Goal: Task Accomplishment & Management: Manage account settings

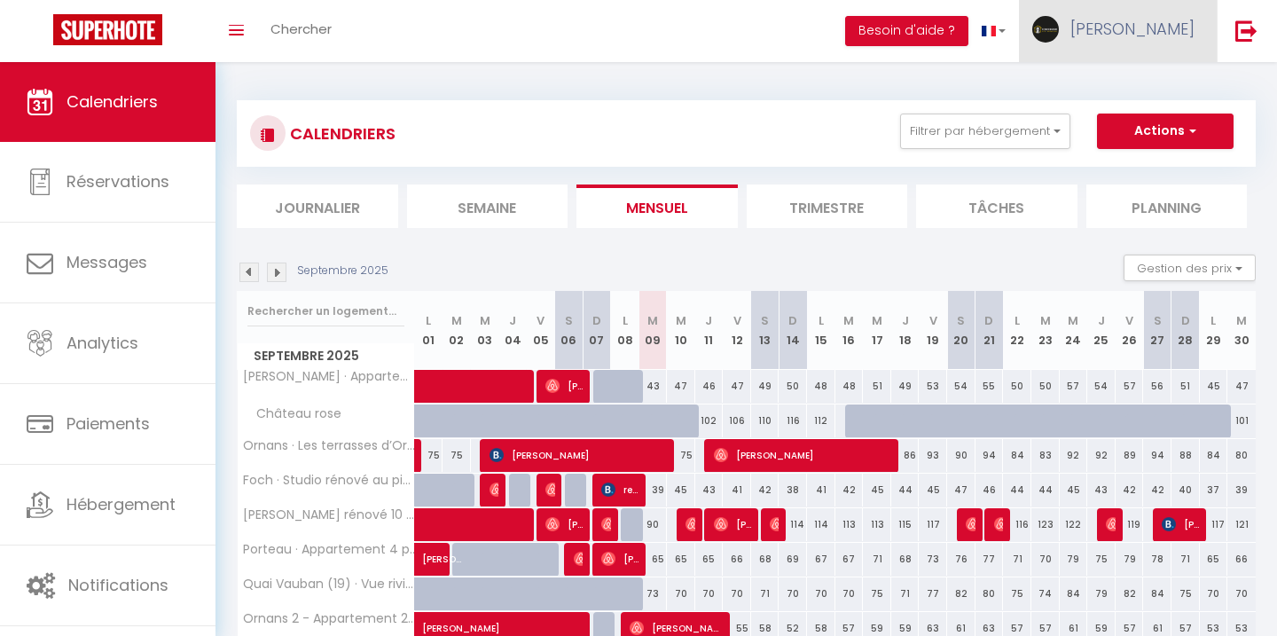
click at [1130, 29] on link "[PERSON_NAME]" at bounding box center [1118, 31] width 198 height 62
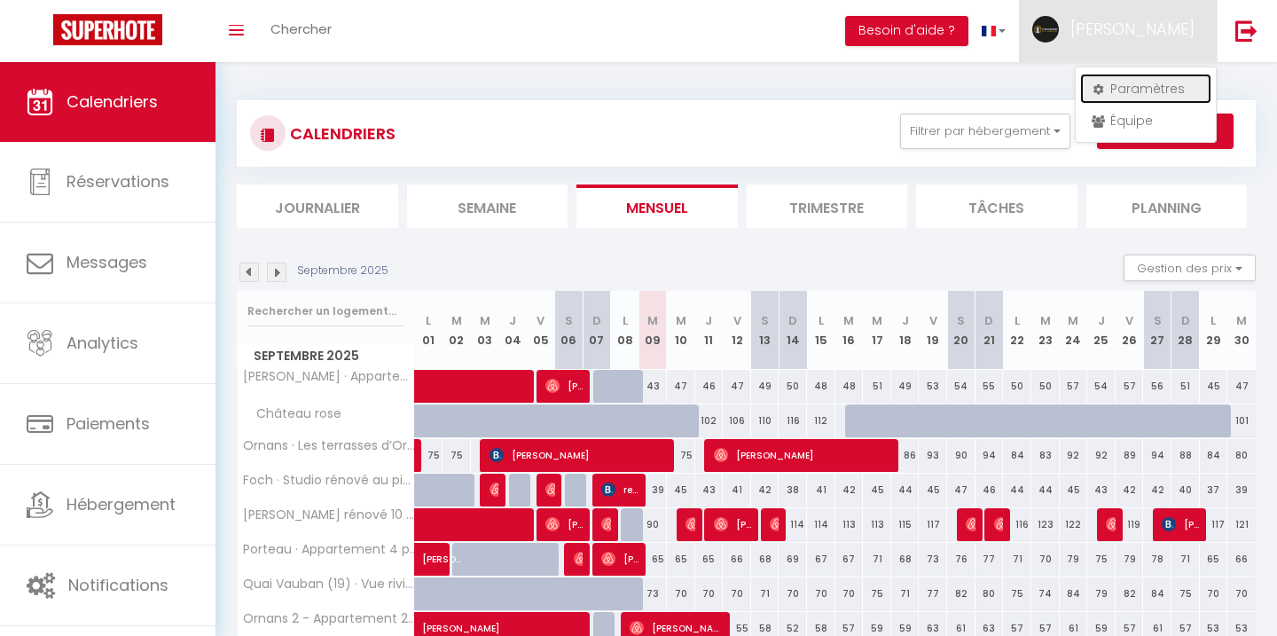
click at [1107, 92] on link "Paramètres" at bounding box center [1145, 89] width 131 height 30
select select "fr"
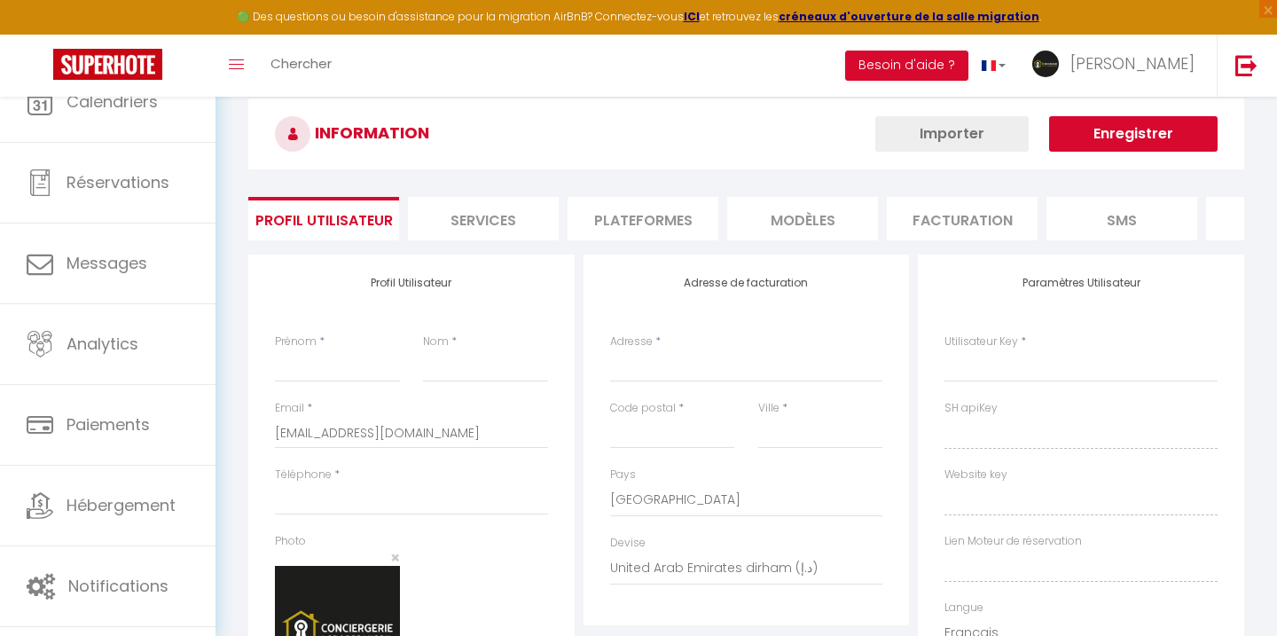
type input "[PERSON_NAME]"
type input "0668150503"
type input "[STREET_ADDRESS][PERSON_NAME]"
type input "25000"
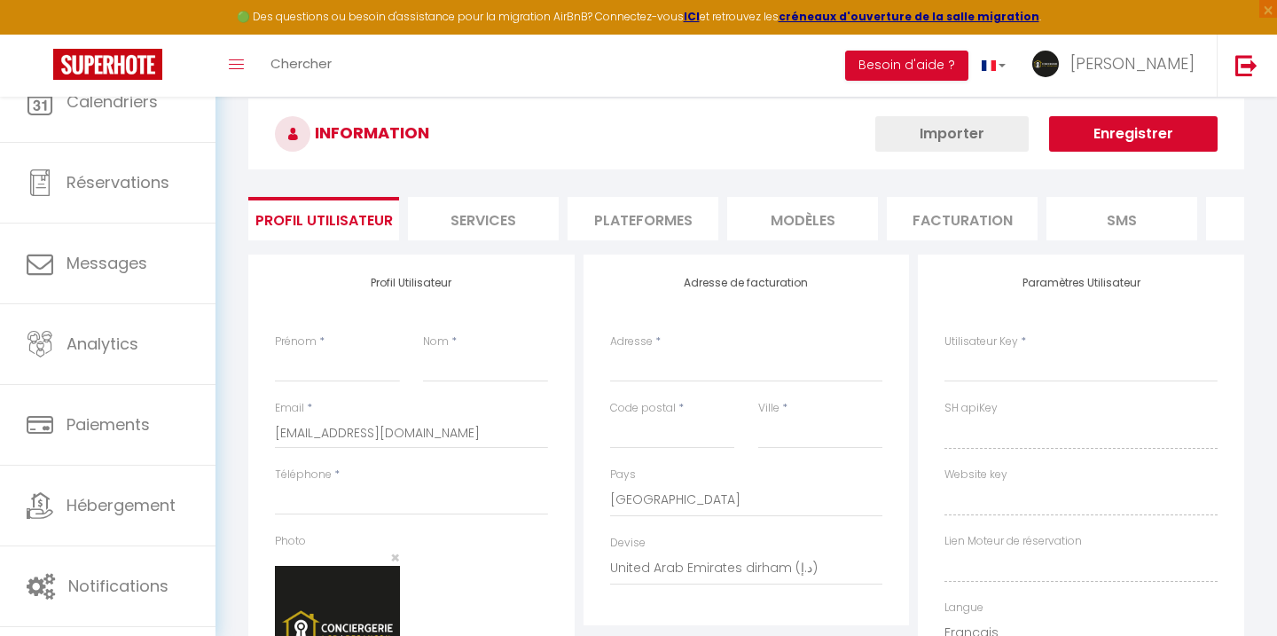
type input "[GEOGRAPHIC_DATA]"
select select "28"
type input "TSbx7vuSNha1hUWqNOeil8JXh"
type input "42icqaJ2IUGUdBHLHmBxDLMFJ"
type input "[URL][DOMAIN_NAME]"
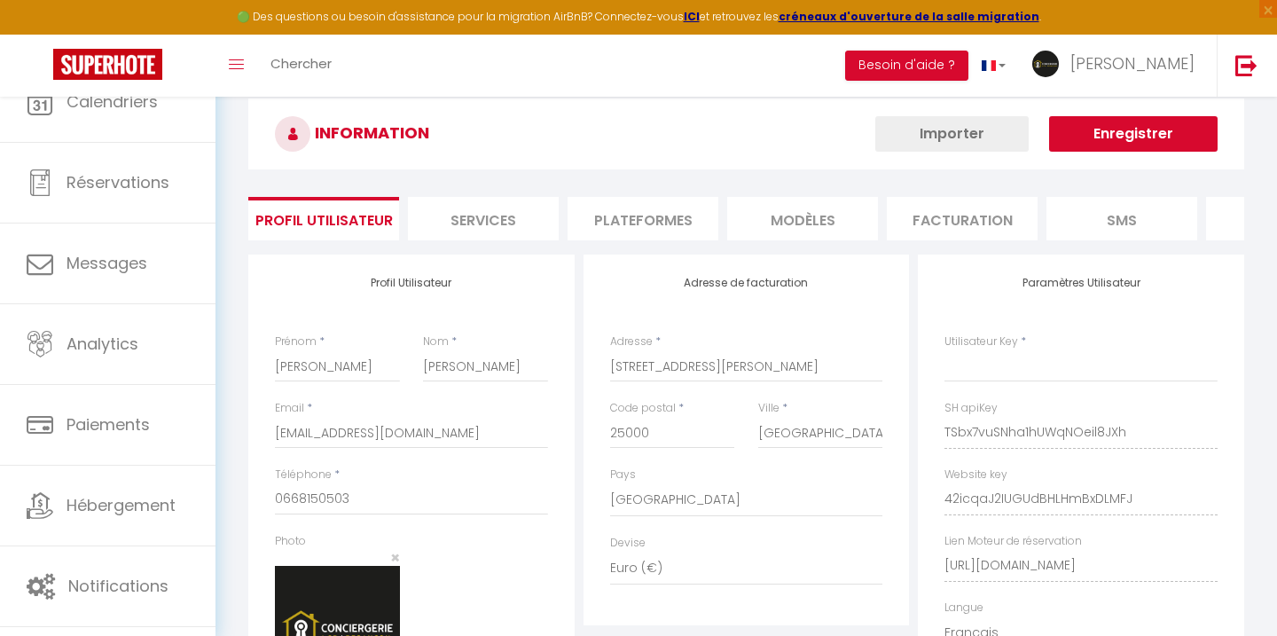
select select "fr"
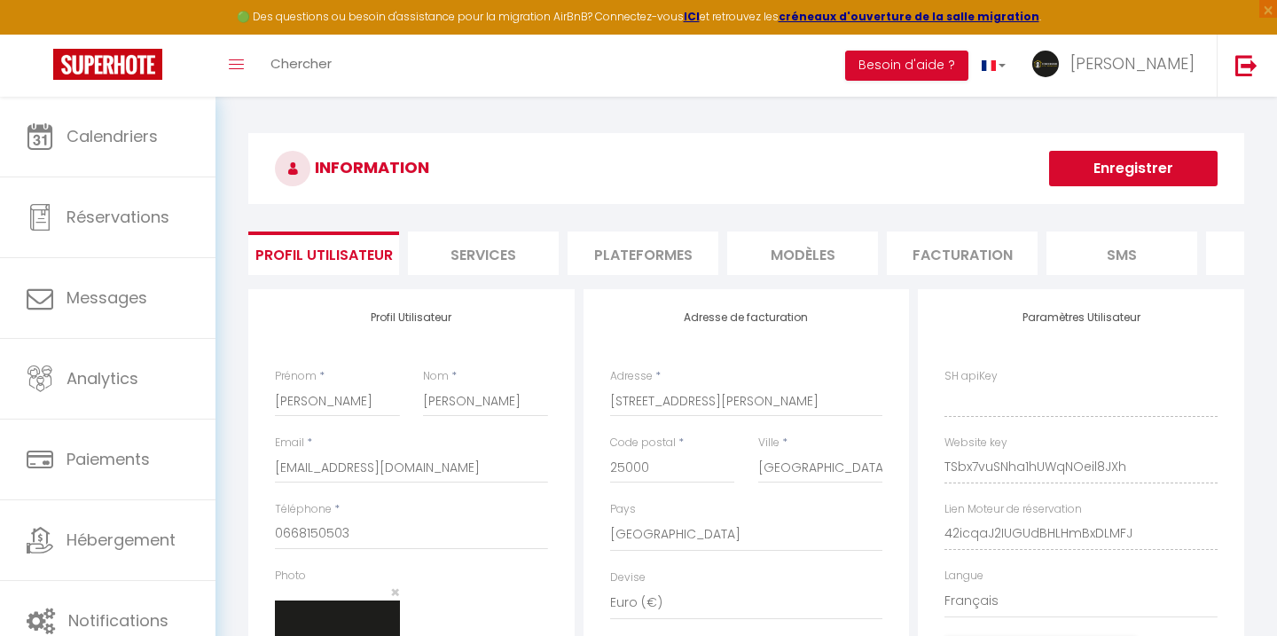
type input "TSbx7vuSNha1hUWqNOeil8JXh"
type input "42icqaJ2IUGUdBHLHmBxDLMFJ"
type input "[URL][DOMAIN_NAME]"
click at [673, 238] on li "Plateformes" at bounding box center [643, 253] width 151 height 43
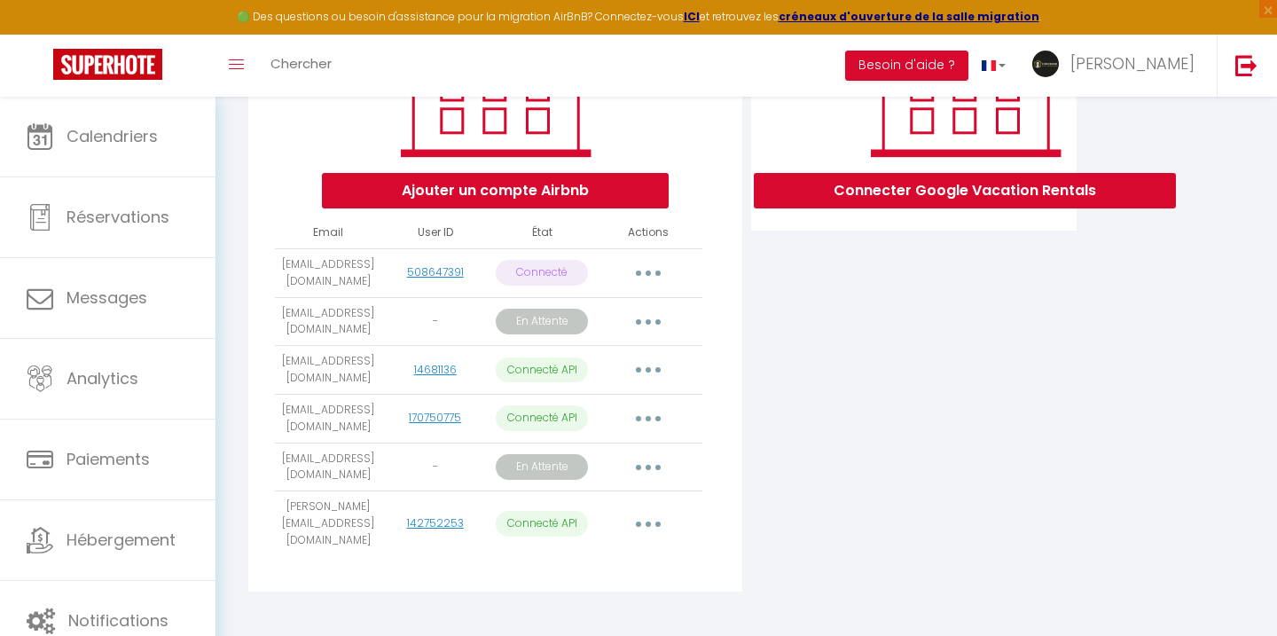
scroll to position [334, 0]
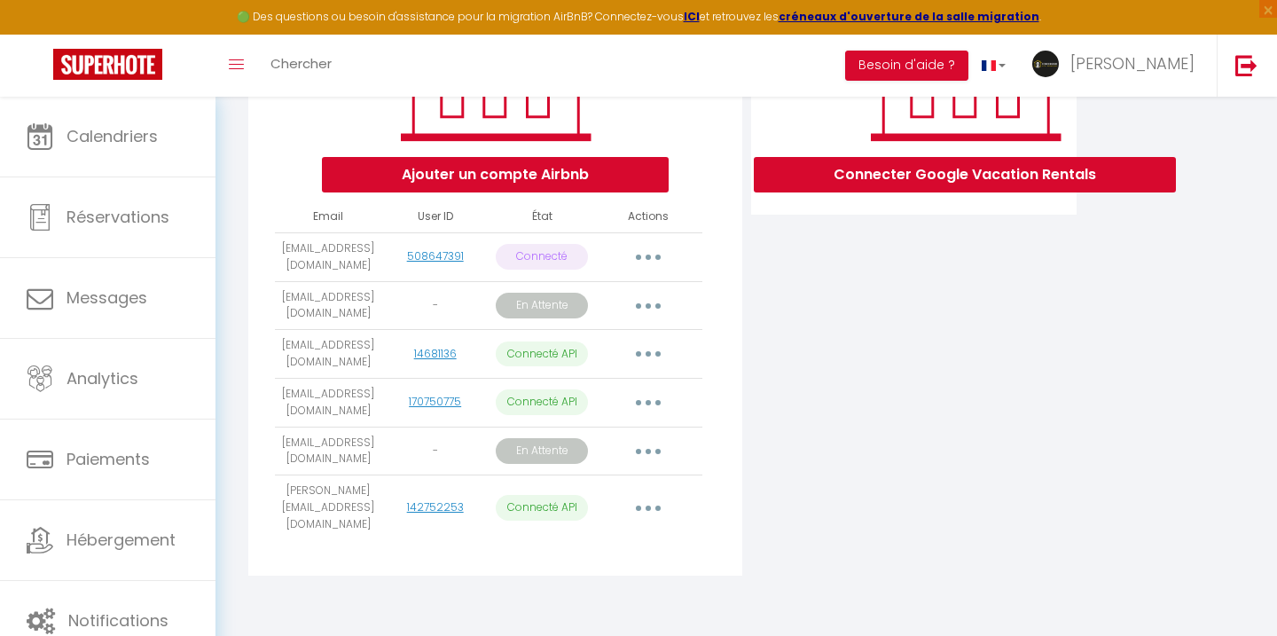
click at [656, 459] on button "button" at bounding box center [649, 451] width 50 height 28
click at [704, 478] on div "Ajouter un compte Airbnb Email User ID État Actions [EMAIL_ADDRESS][DOMAIN_NAME…" at bounding box center [494, 266] width 493 height 620
click at [658, 466] on button "button" at bounding box center [649, 451] width 50 height 28
click at [728, 529] on div "Ajouter un compte Airbnb Email User ID État Actions [EMAIL_ADDRESS][DOMAIN_NAME…" at bounding box center [494, 266] width 493 height 620
click at [644, 311] on button "button" at bounding box center [649, 306] width 50 height 28
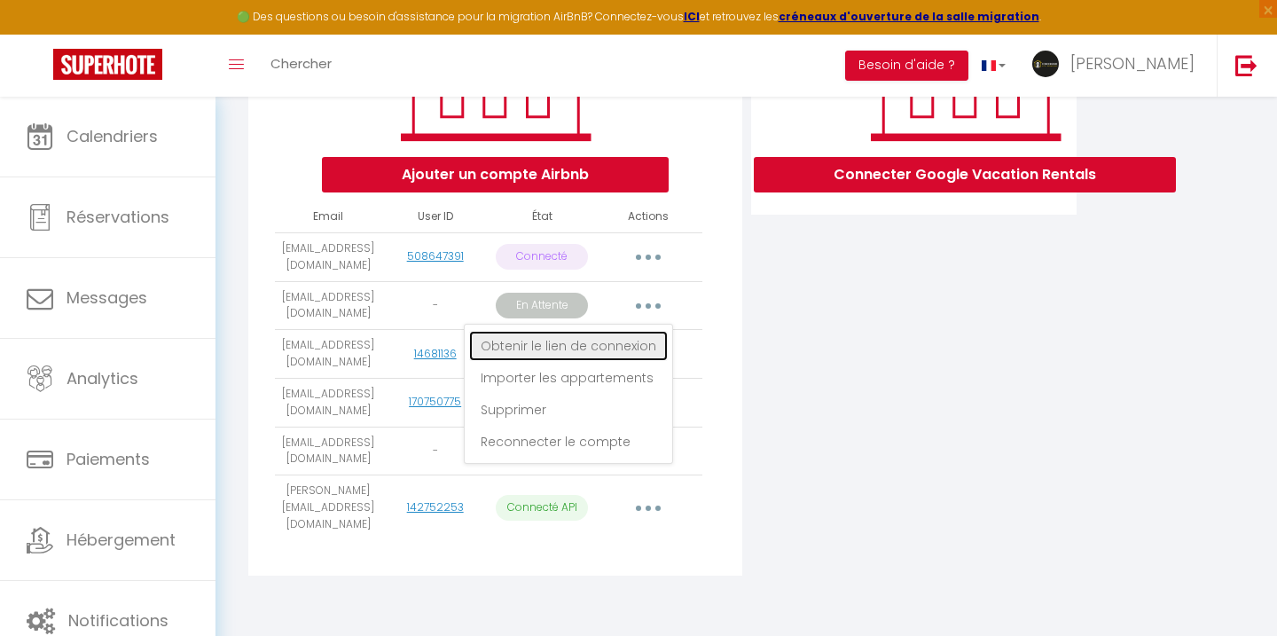
click at [614, 361] on link "Obtenir le lien de connexion" at bounding box center [568, 346] width 199 height 30
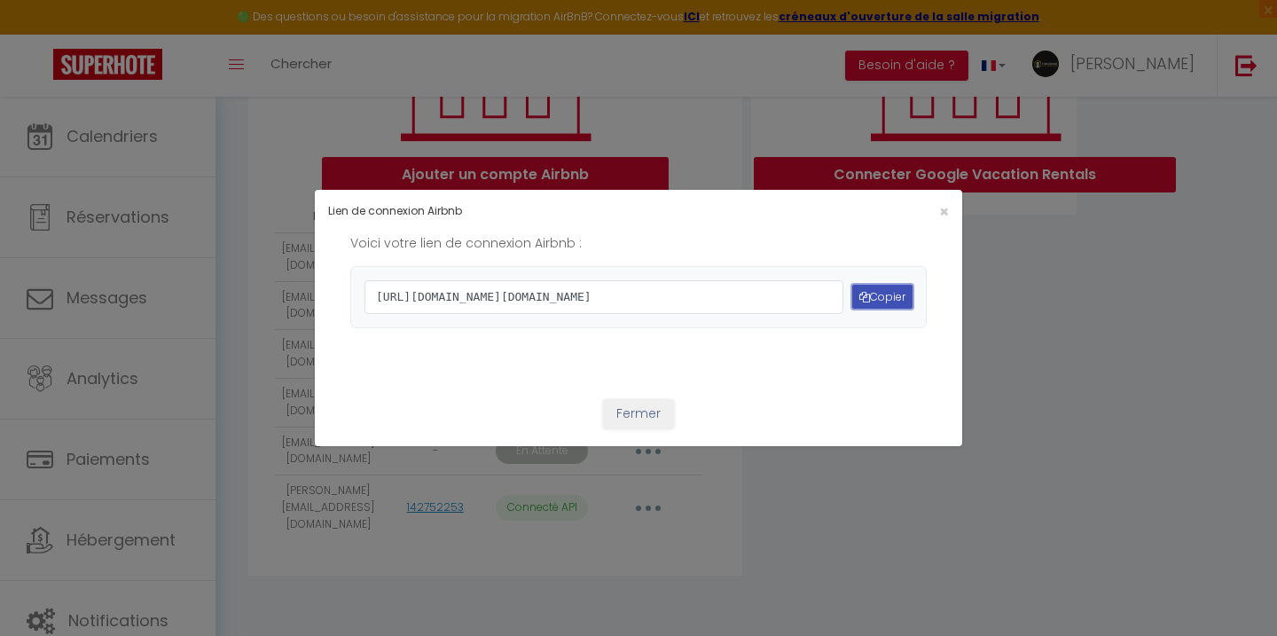
click at [897, 298] on button "Copier" at bounding box center [882, 297] width 60 height 24
click at [944, 200] on span "×" at bounding box center [944, 211] width 10 height 22
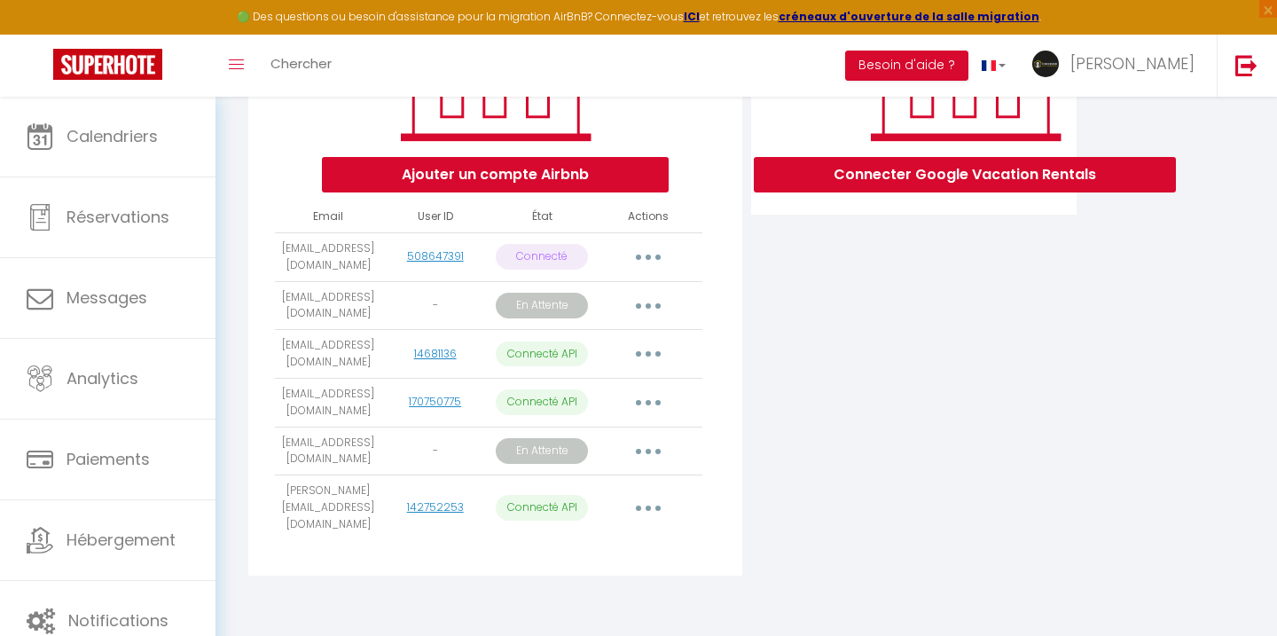
drag, startPoint x: 334, startPoint y: 330, endPoint x: 280, endPoint y: 306, distance: 59.2
click at [280, 305] on td "[EMAIL_ADDRESS][DOMAIN_NAME]" at bounding box center [328, 305] width 106 height 49
copy td "[EMAIL_ADDRESS][DOMAIN_NAME]"
click at [652, 320] on button "button" at bounding box center [649, 306] width 50 height 28
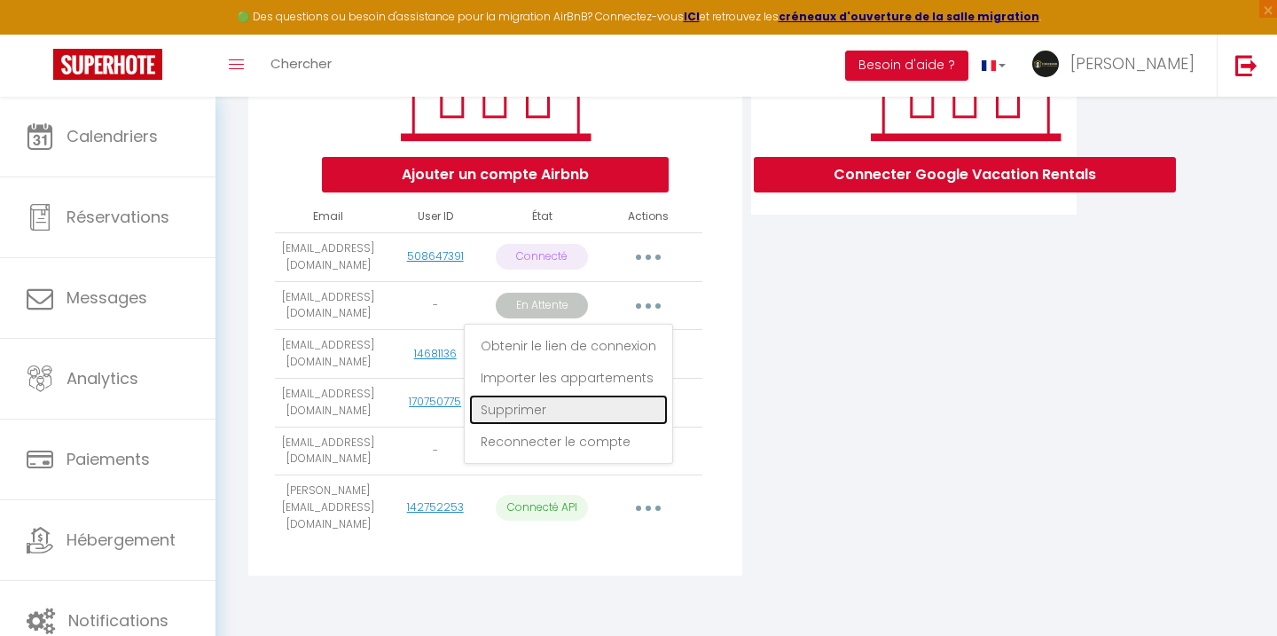
click at [617, 417] on link "Supprimer" at bounding box center [568, 410] width 199 height 30
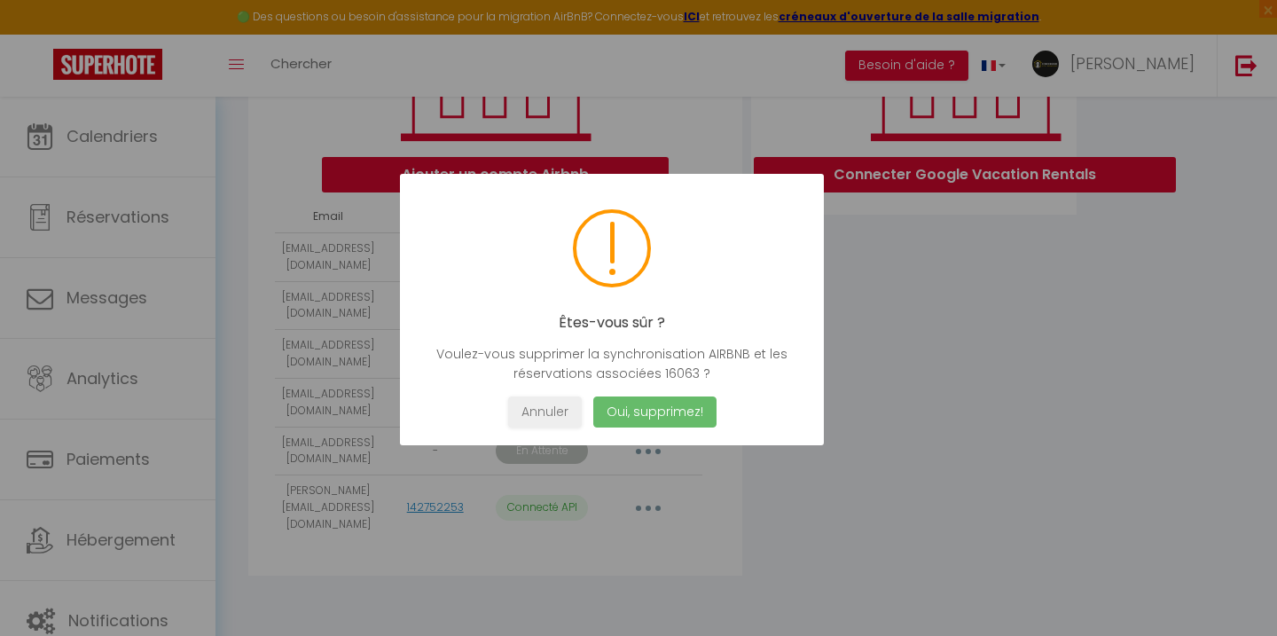
click at [651, 411] on button "Oui, supprimez!" at bounding box center [654, 411] width 123 height 31
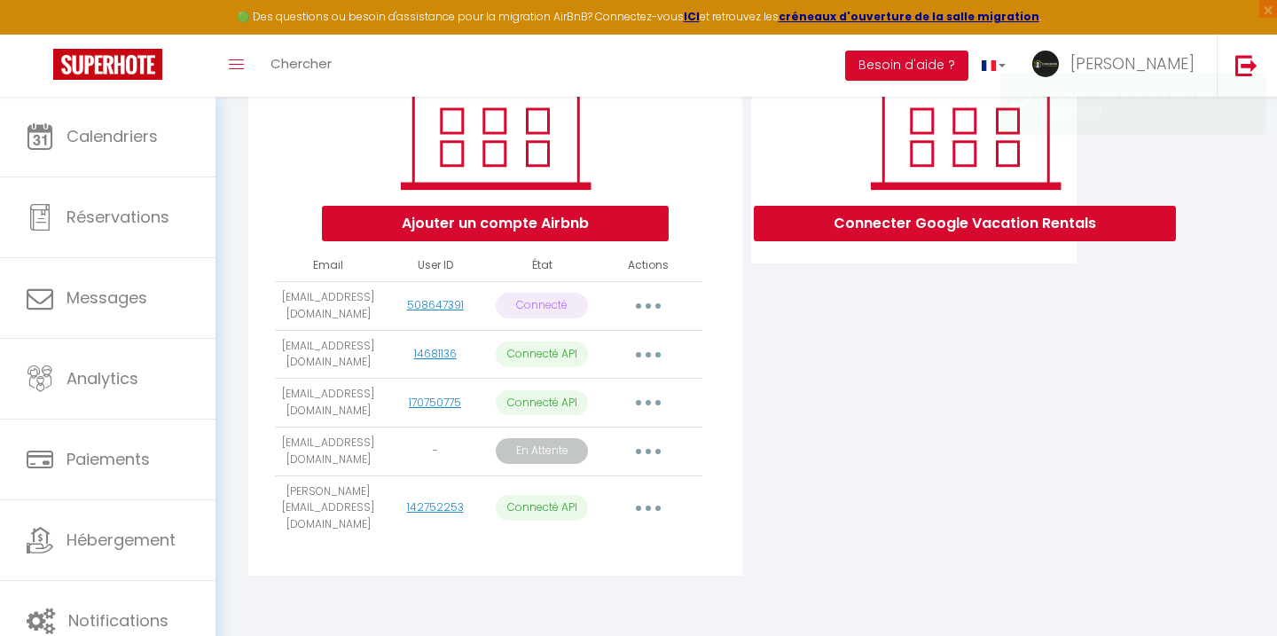
scroll to position [285, 0]
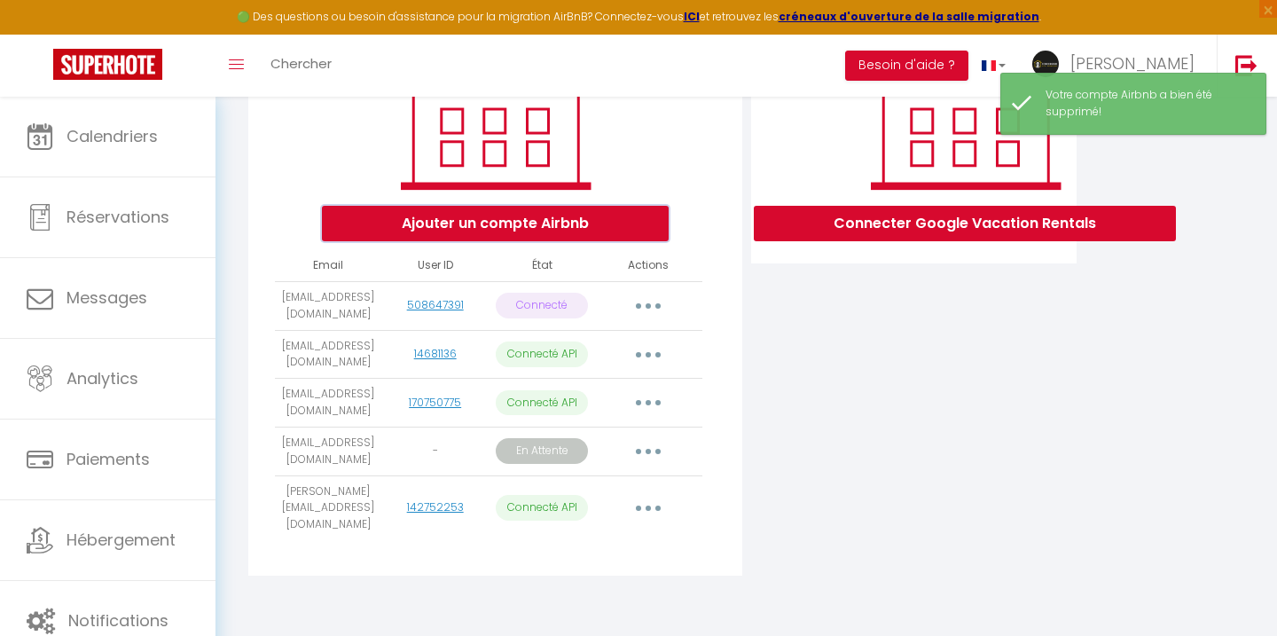
click at [602, 230] on button "Ajouter un compte Airbnb" at bounding box center [495, 223] width 347 height 35
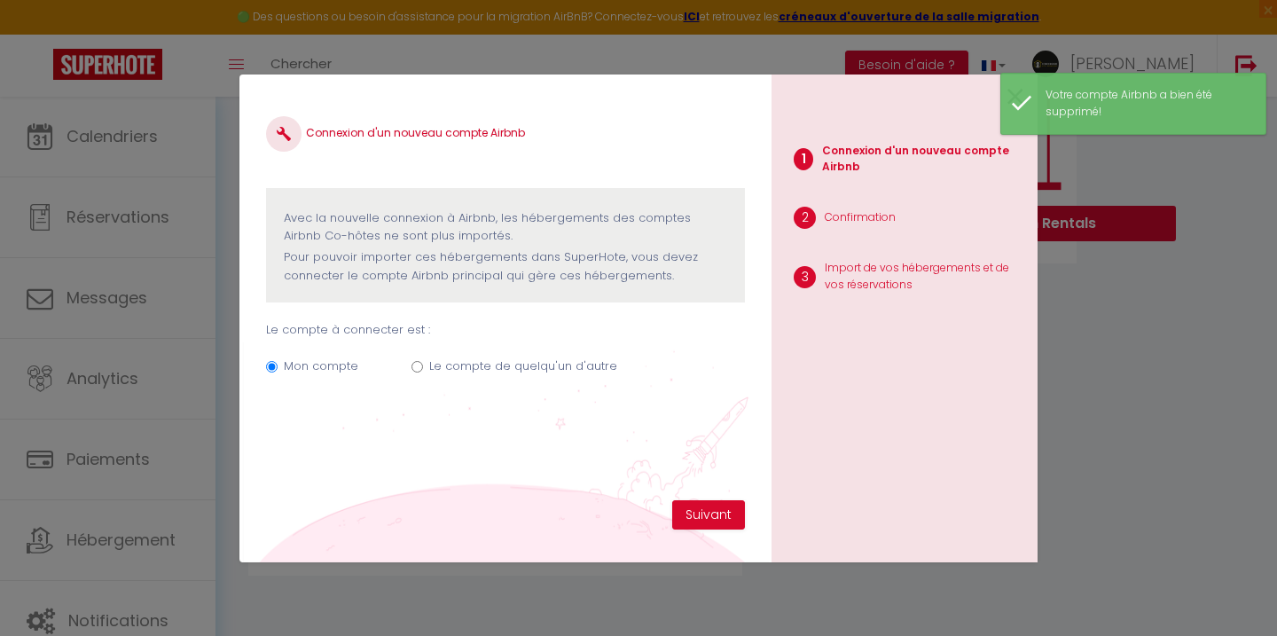
click at [568, 363] on label "Le compte de quelqu'un d'autre" at bounding box center [523, 366] width 188 height 18
click at [423, 363] on input "Le compte de quelqu'un d'autre" at bounding box center [418, 367] width 12 height 12
radio input "true"
radio input "false"
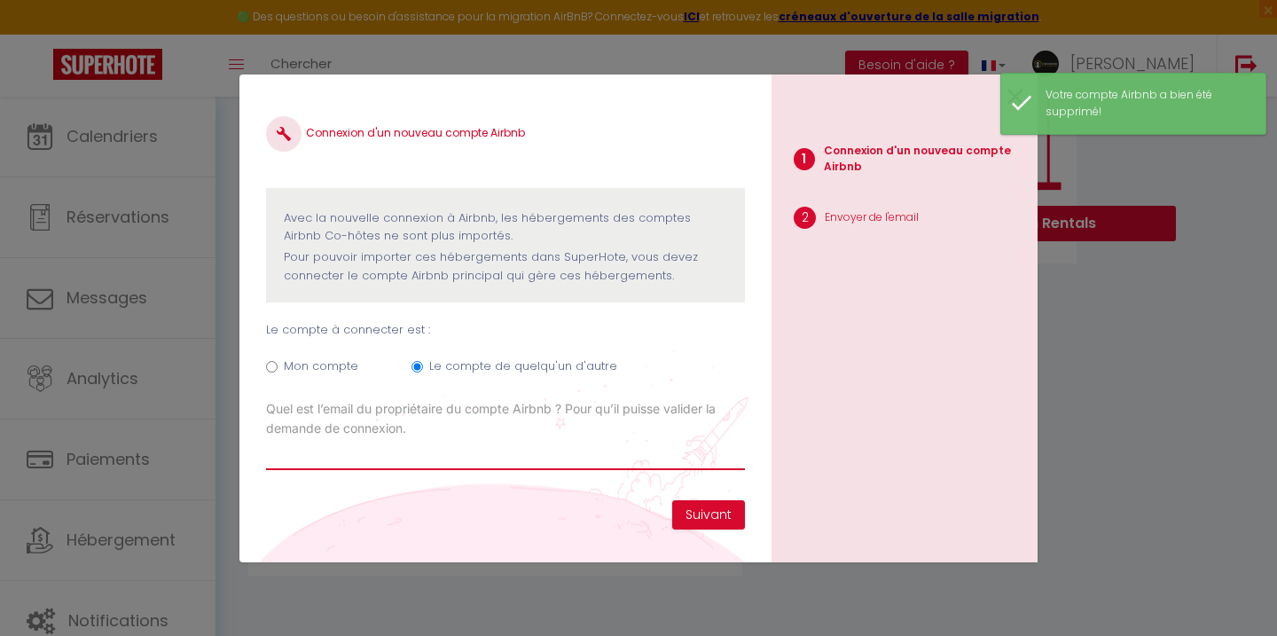
click at [456, 438] on input "Email connexion Airbnb" at bounding box center [505, 454] width 479 height 32
paste input "[EMAIL_ADDRESS][DOMAIN_NAME]"
type input "[EMAIL_ADDRESS][DOMAIN_NAME]"
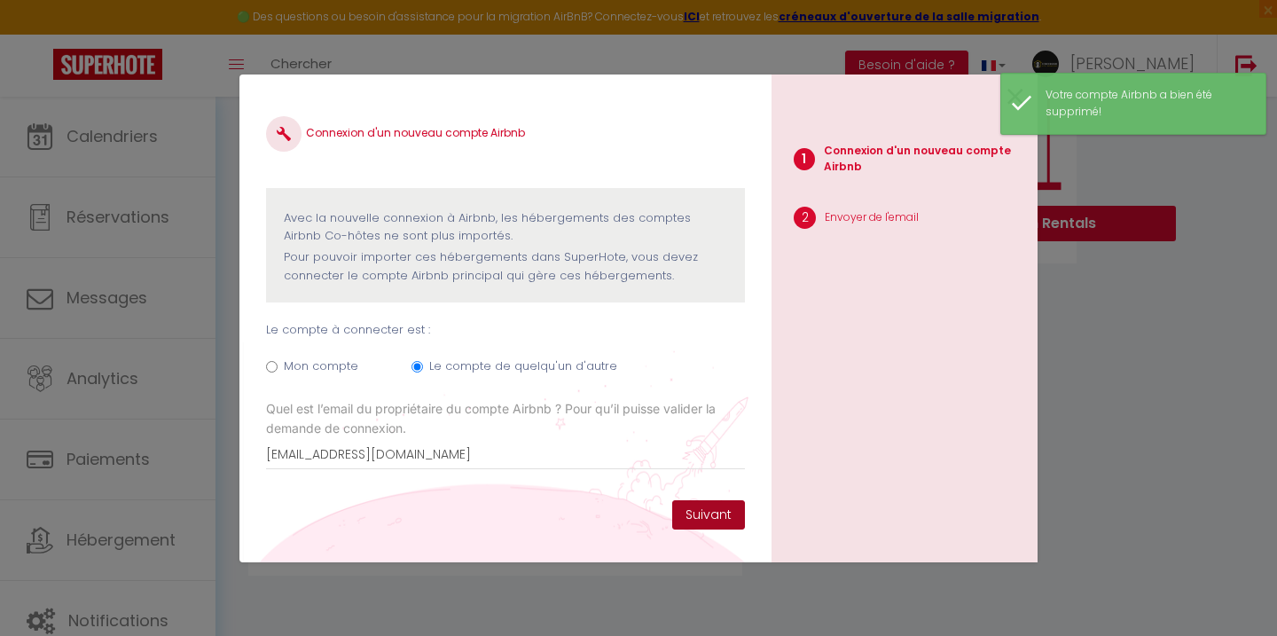
click at [693, 512] on button "Suivant" at bounding box center [708, 515] width 73 height 30
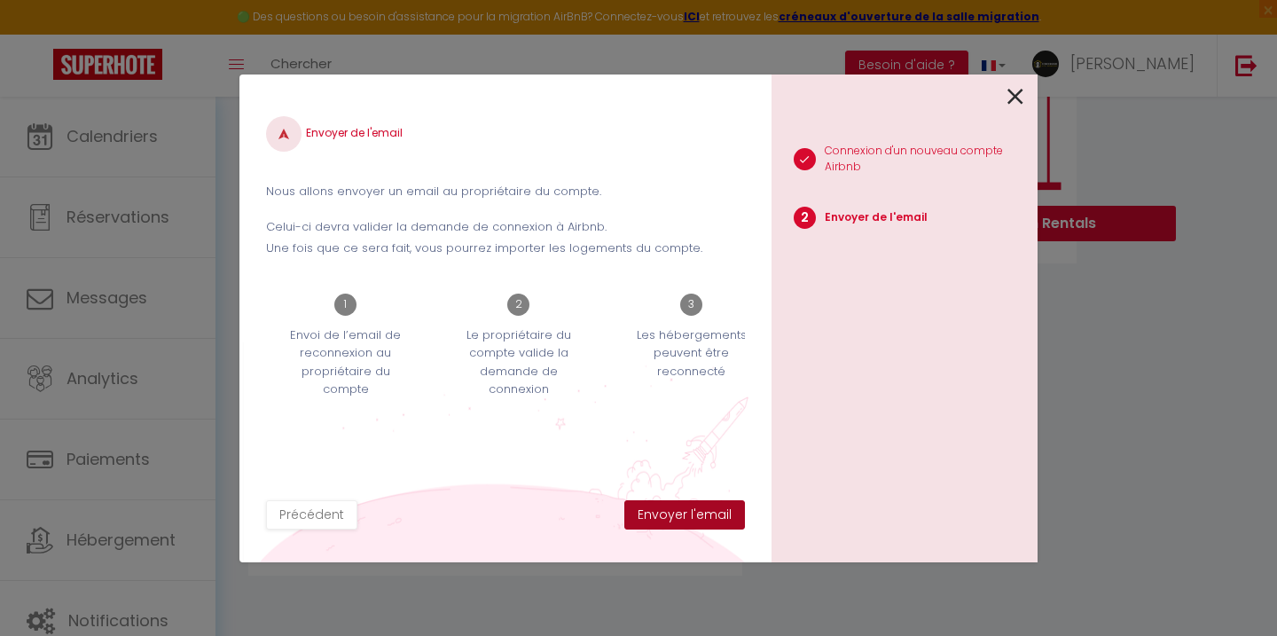
click at [687, 512] on button "Envoyer l'email" at bounding box center [684, 515] width 121 height 30
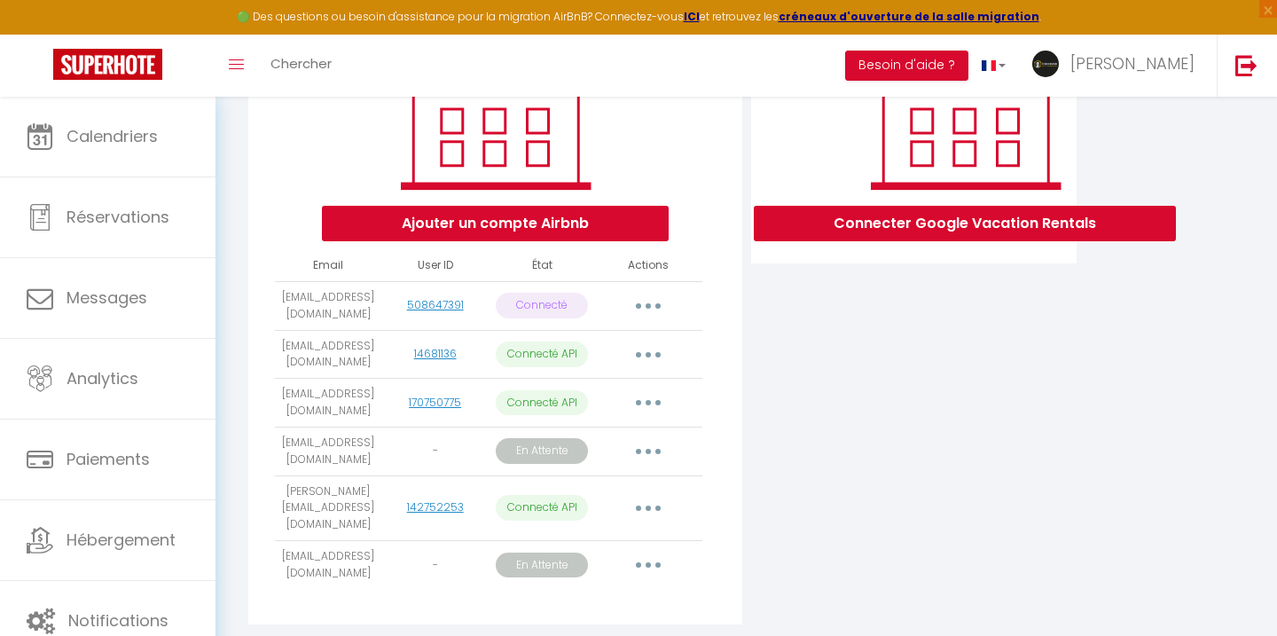
drag, startPoint x: 360, startPoint y: 475, endPoint x: 274, endPoint y: 459, distance: 87.3
click at [274, 459] on div "Ajouter un compte Airbnb Email User ID État Actions [EMAIL_ADDRESS][DOMAIN_NAME…" at bounding box center [494, 314] width 493 height 620
click at [317, 451] on td "[EMAIL_ADDRESS][DOMAIN_NAME]" at bounding box center [328, 451] width 106 height 49
drag, startPoint x: 359, startPoint y: 475, endPoint x: 284, endPoint y: 461, distance: 76.7
click at [284, 461] on td "[EMAIL_ADDRESS][DOMAIN_NAME]" at bounding box center [328, 451] width 106 height 49
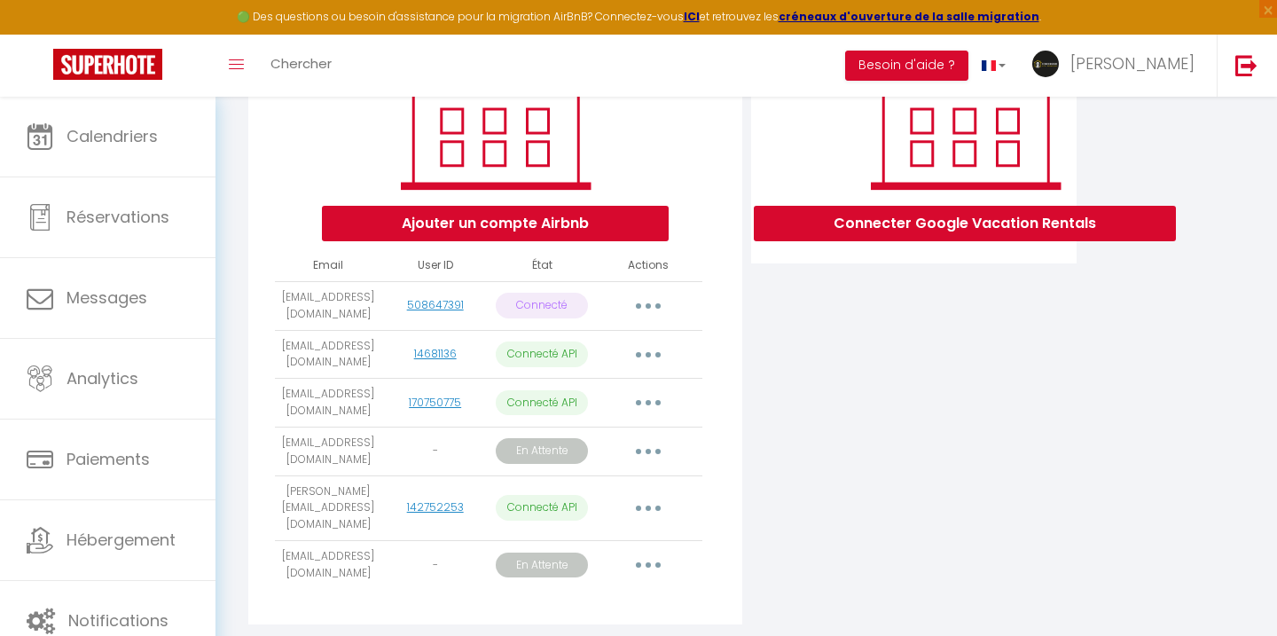
copy td "[EMAIL_ADDRESS][DOMAIN_NAME]"
click at [643, 465] on button "button" at bounding box center [649, 451] width 50 height 28
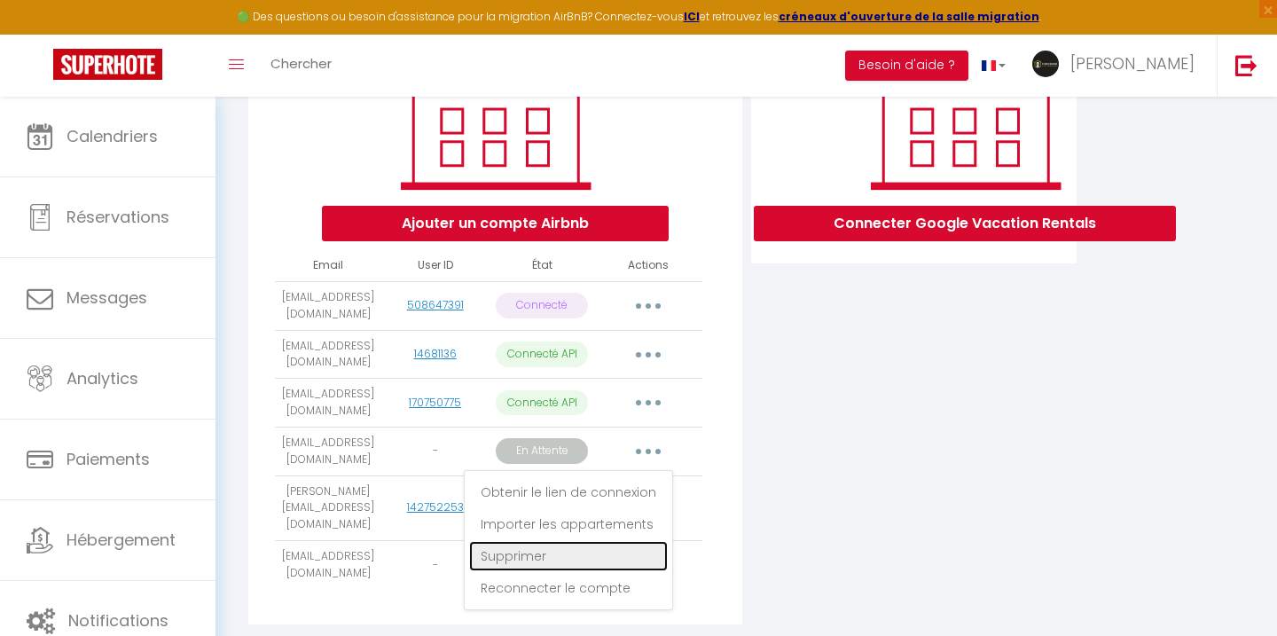
click at [584, 568] on link "Supprimer" at bounding box center [568, 556] width 199 height 30
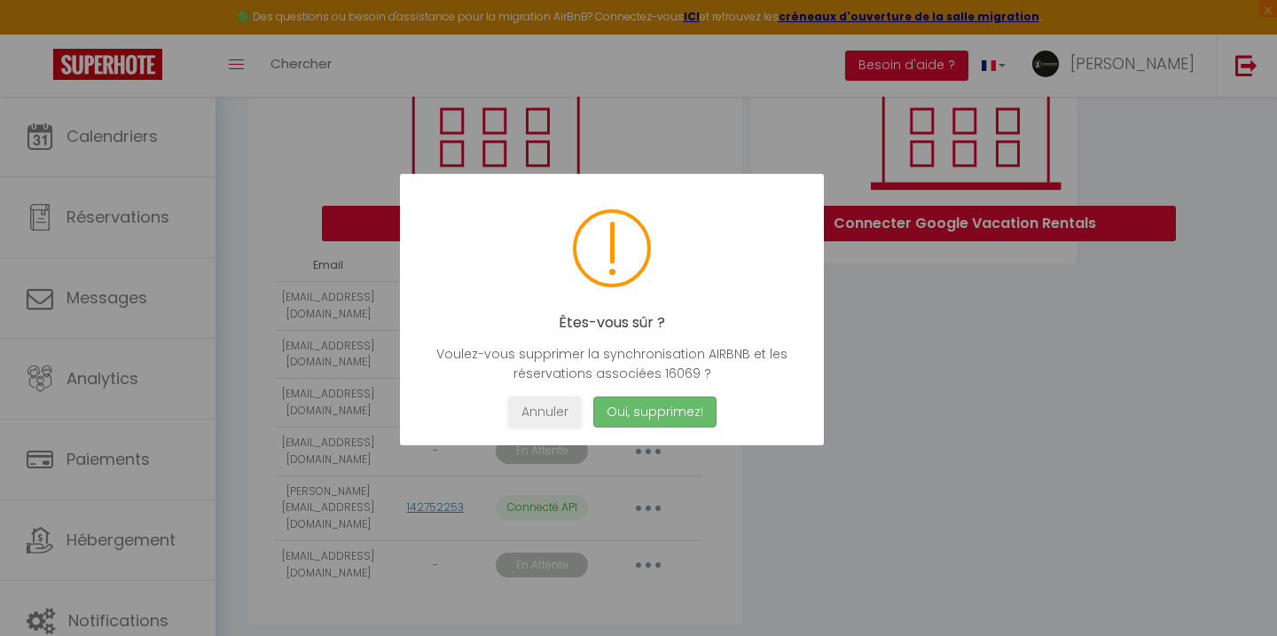
click at [677, 406] on button "Oui, supprimez!" at bounding box center [654, 411] width 123 height 31
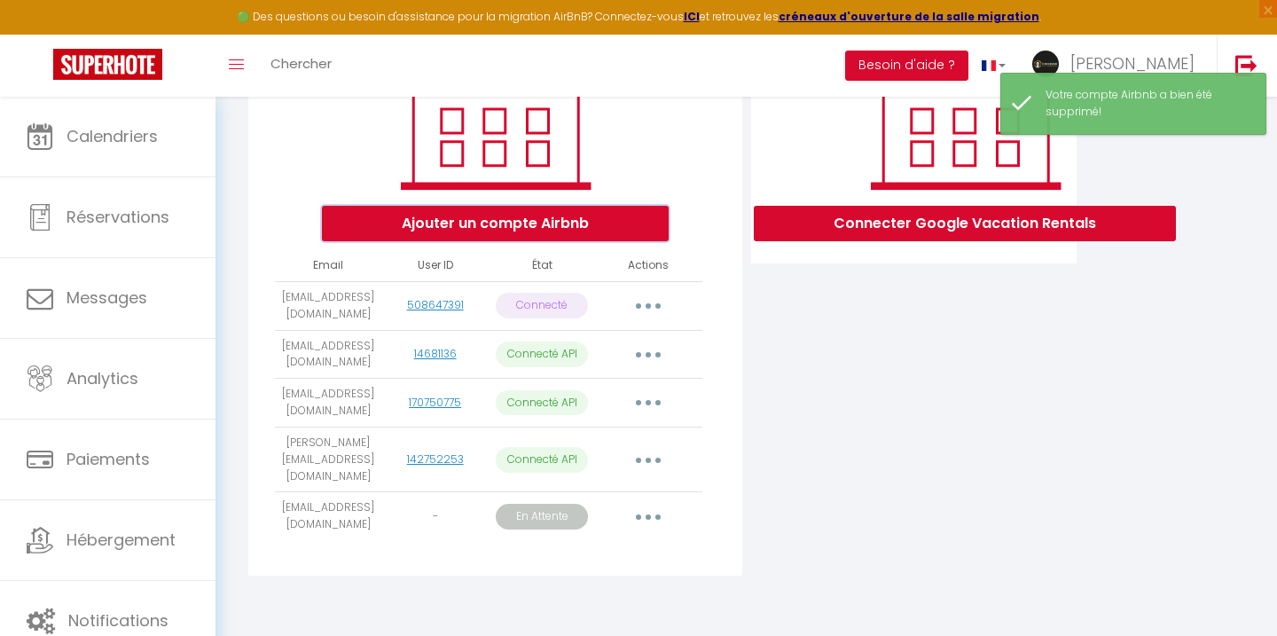
click at [506, 225] on button "Ajouter un compte Airbnb" at bounding box center [495, 223] width 347 height 35
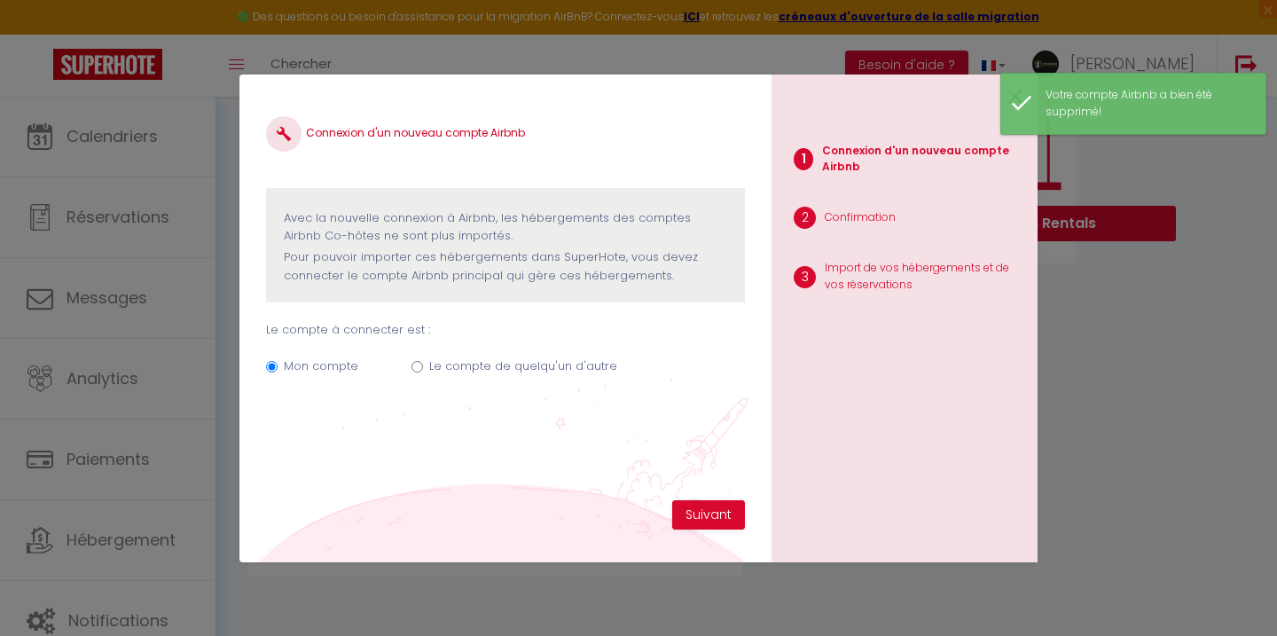
click at [558, 365] on label "Le compte de quelqu'un d'autre" at bounding box center [523, 366] width 188 height 18
click at [423, 365] on input "Le compte de quelqu'un d'autre" at bounding box center [418, 367] width 12 height 12
radio input "true"
radio input "false"
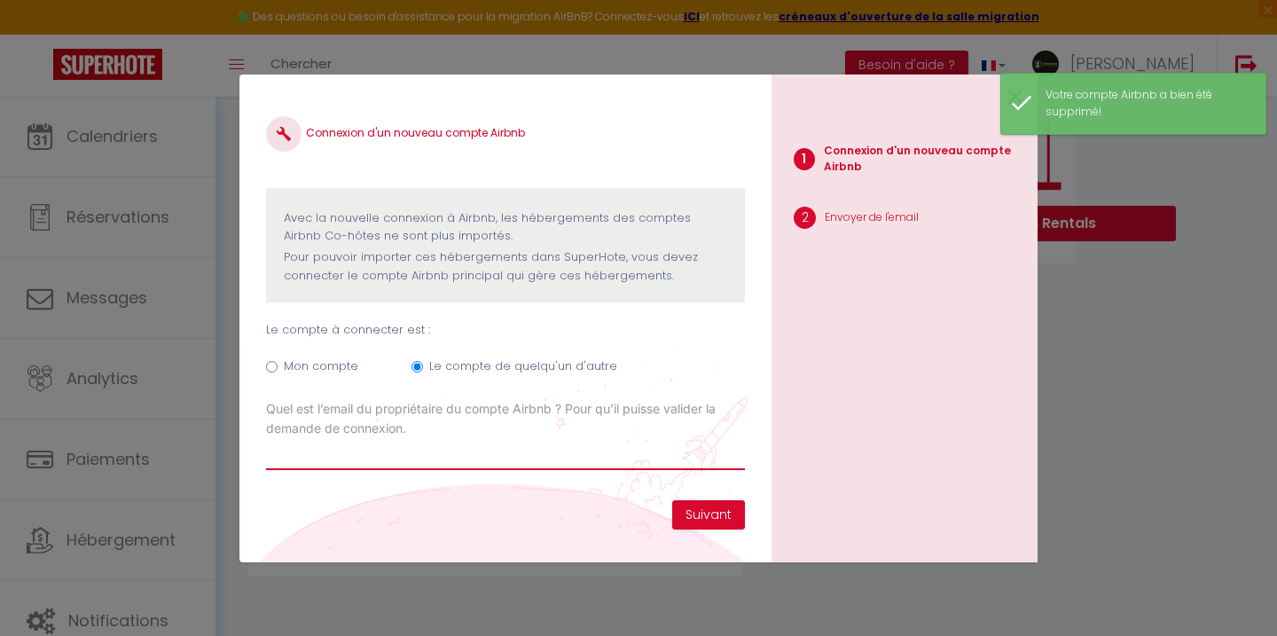
click at [391, 461] on input "Email connexion Airbnb" at bounding box center [505, 454] width 479 height 32
paste input "[EMAIL_ADDRESS][DOMAIN_NAME]"
type input "[EMAIL_ADDRESS][DOMAIN_NAME]"
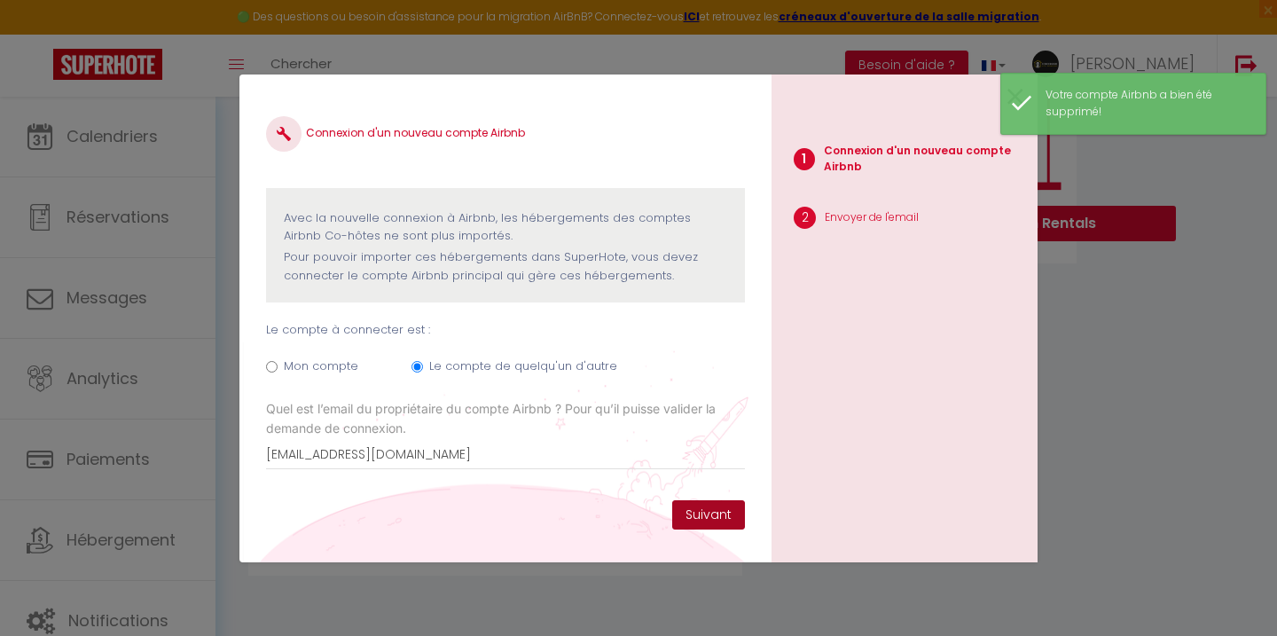
click at [707, 519] on button "Suivant" at bounding box center [708, 515] width 73 height 30
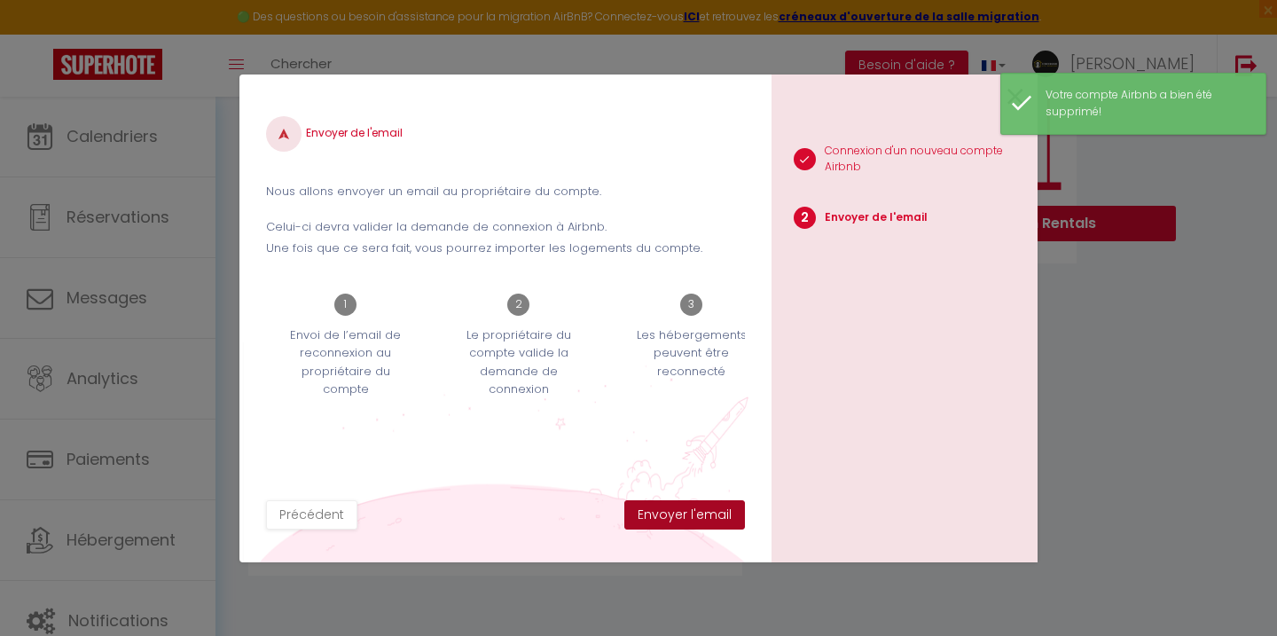
click at [697, 514] on button "Envoyer l'email" at bounding box center [684, 515] width 121 height 30
